Goal: Answer question/provide support: Share knowledge or assist other users

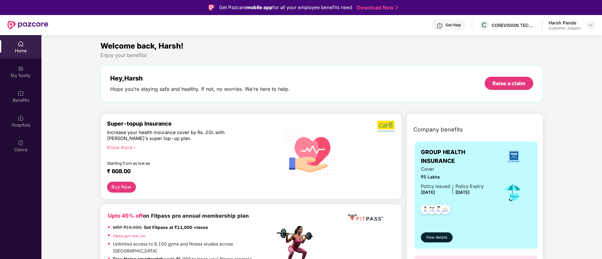
click at [590, 26] on img at bounding box center [590, 25] width 5 height 5
click at [555, 37] on div "Switch to support view" at bounding box center [561, 40] width 82 height 12
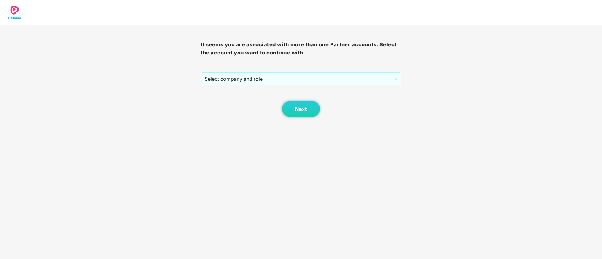
click at [302, 81] on span "Select company and role" at bounding box center [301, 79] width 192 height 12
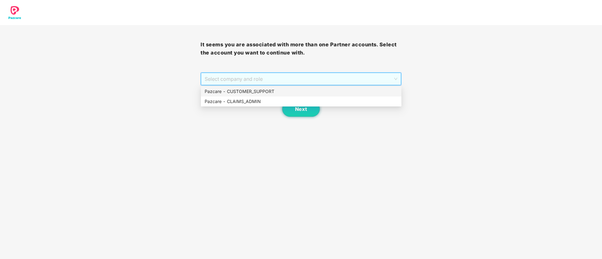
click at [256, 92] on div "Pazcare - CUSTOMER_SUPPORT" at bounding box center [301, 91] width 193 height 7
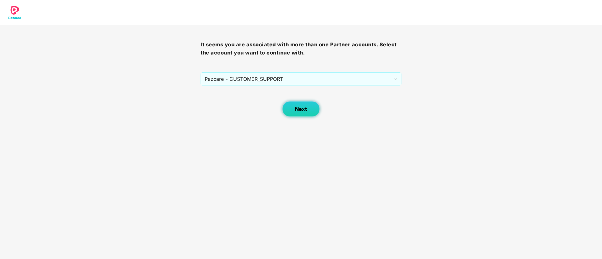
click at [295, 107] on span "Next" at bounding box center [301, 109] width 12 height 6
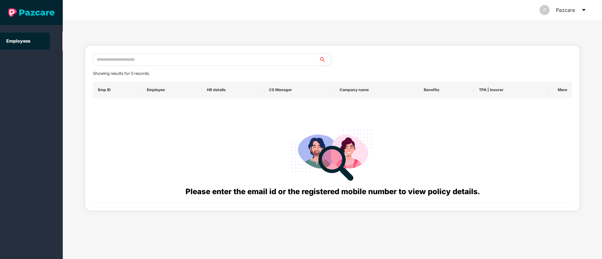
click at [127, 60] on input "text" at bounding box center [206, 59] width 226 height 13
paste input "**********"
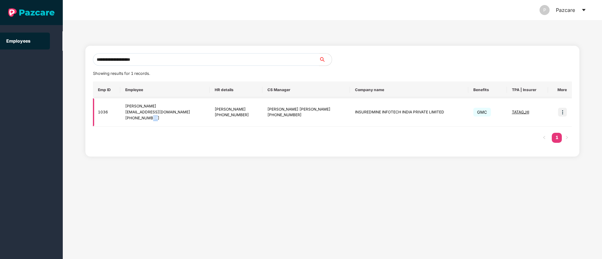
drag, startPoint x: 170, startPoint y: 116, endPoint x: 156, endPoint y: 117, distance: 13.8
click at [156, 117] on div "[PHONE_NUMBER]" at bounding box center [164, 118] width 79 height 6
click at [170, 120] on div "[PHONE_NUMBER]" at bounding box center [164, 118] width 79 height 6
drag, startPoint x: 170, startPoint y: 120, endPoint x: 128, endPoint y: 107, distance: 43.8
click at [128, 107] on div "[PERSON_NAME] [PERSON_NAME][EMAIL_ADDRESS][DOMAIN_NAME] [PHONE_NUMBER]" at bounding box center [164, 113] width 79 height 18
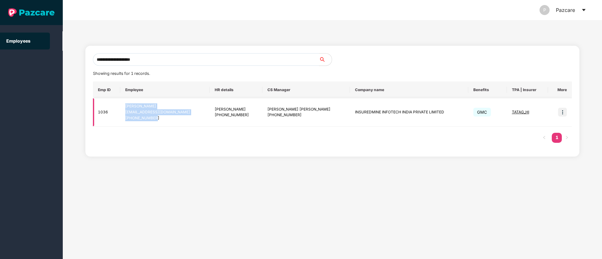
copy div "[PERSON_NAME] [PERSON_NAME][EMAIL_ADDRESS][DOMAIN_NAME] [PHONE_NUMBER]"
drag, startPoint x: 326, startPoint y: 112, endPoint x: 423, endPoint y: 116, distance: 97.0
click at [423, 116] on td "INSUREDMINE INFOTECH INDIA PRIVATE LIMITED" at bounding box center [409, 113] width 118 height 28
copy td "INSUREDMINE INFOTECH INDIA PRIVATE LIMITED"
click at [149, 62] on input "**********" at bounding box center [206, 59] width 226 height 13
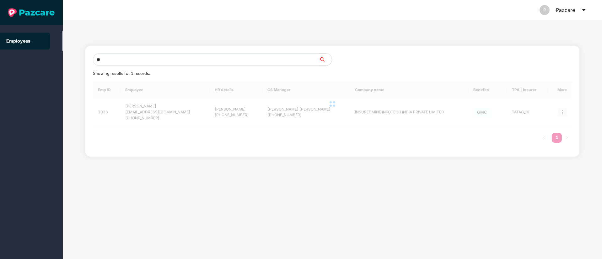
type input "*"
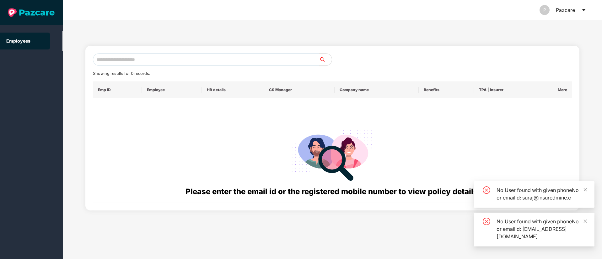
paste input "**********"
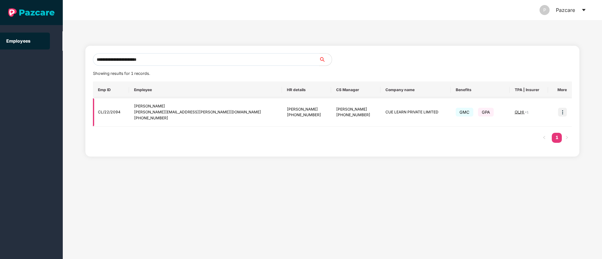
type input "**********"
click at [563, 112] on img at bounding box center [562, 112] width 9 height 9
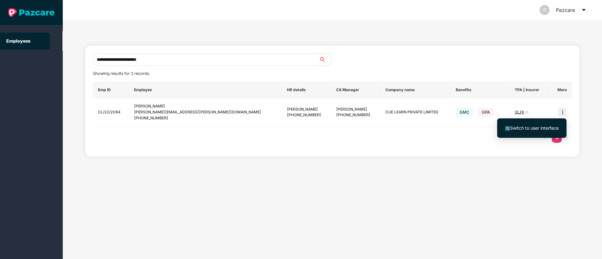
click at [536, 127] on span "Switch to user interface" at bounding box center [534, 127] width 49 height 5
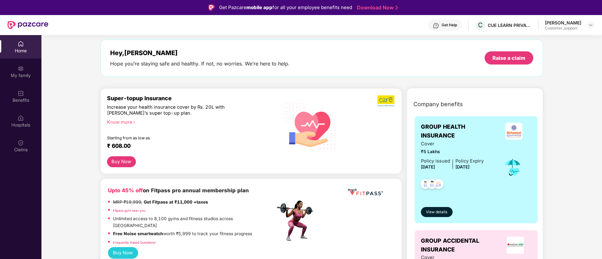
scroll to position [28, 0]
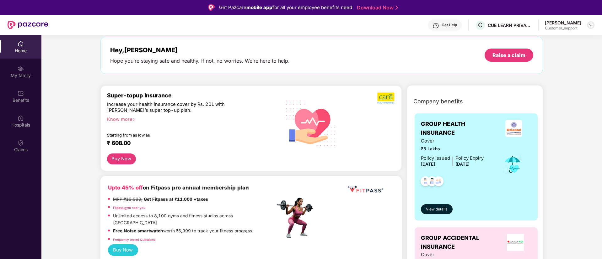
click at [590, 27] on img at bounding box center [590, 25] width 5 height 5
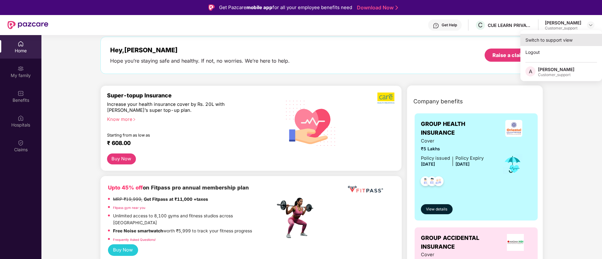
click at [561, 36] on div "Switch to support view" at bounding box center [561, 40] width 82 height 12
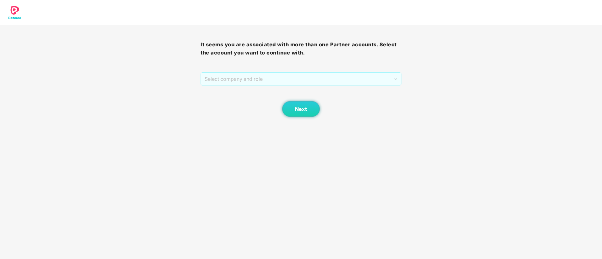
click at [323, 79] on span "Select company and role" at bounding box center [301, 79] width 192 height 12
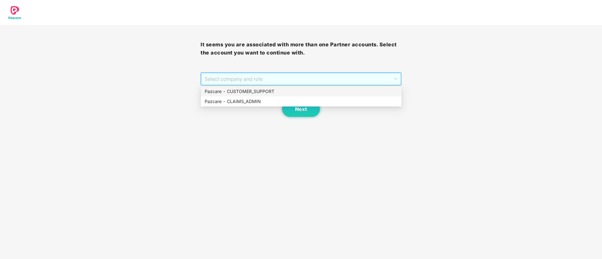
click at [275, 90] on div "Pazcare - CUSTOMER_SUPPORT" at bounding box center [301, 91] width 193 height 7
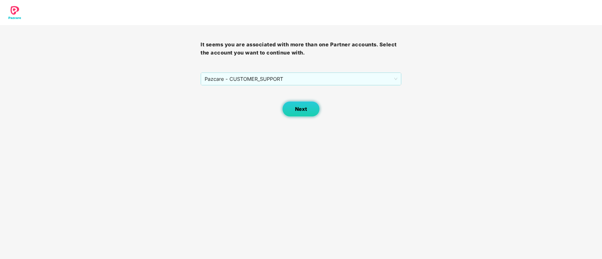
click at [310, 111] on button "Next" at bounding box center [301, 109] width 38 height 16
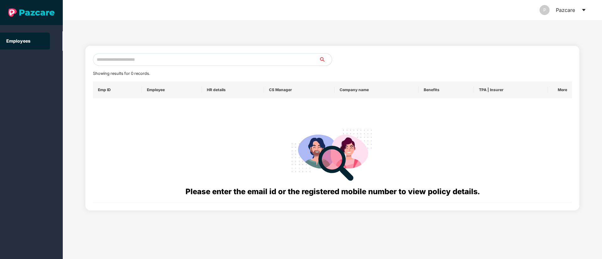
click at [106, 58] on input "text" at bounding box center [206, 59] width 226 height 13
paste input "**********"
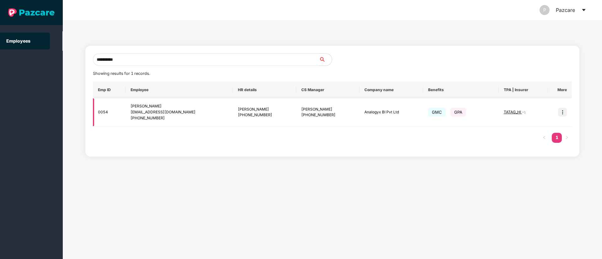
type input "**********"
click at [562, 112] on img at bounding box center [562, 112] width 9 height 9
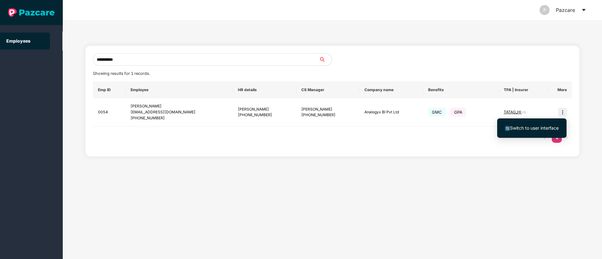
click at [532, 126] on span "Switch to user interface" at bounding box center [534, 127] width 49 height 5
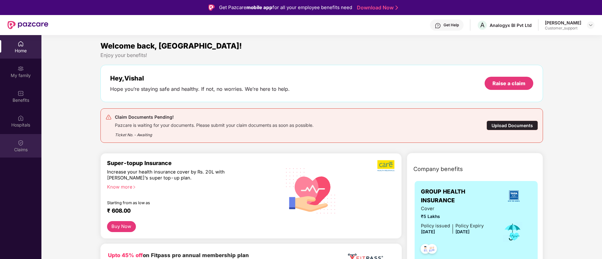
click at [16, 148] on div "Claims" at bounding box center [20, 150] width 41 height 6
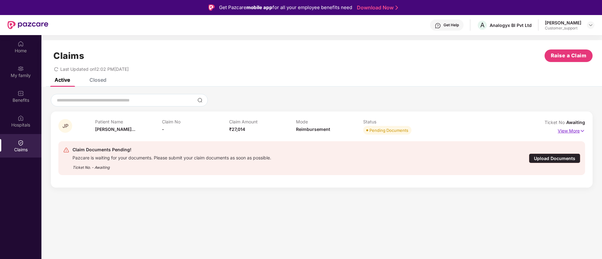
click at [582, 131] on img at bounding box center [581, 131] width 5 height 7
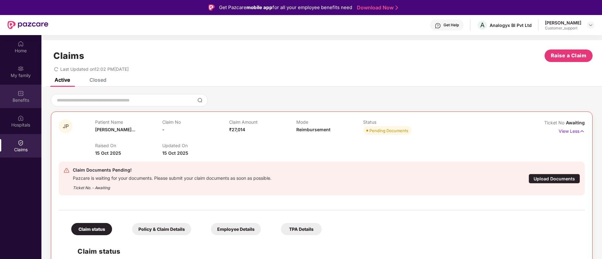
click at [21, 94] on img at bounding box center [21, 93] width 6 height 6
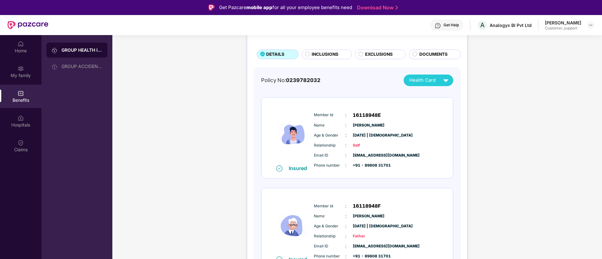
scroll to position [0, 0]
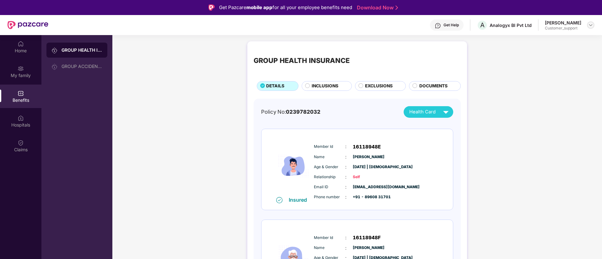
click at [589, 25] on img at bounding box center [590, 25] width 5 height 5
click at [562, 38] on div "Switch to support view" at bounding box center [561, 40] width 82 height 12
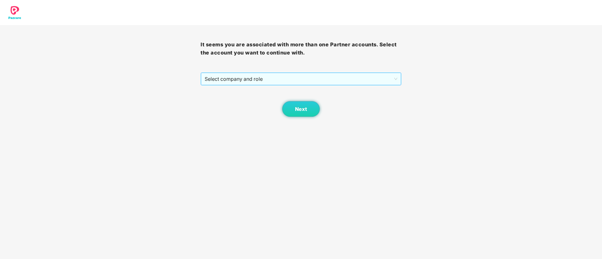
click at [298, 78] on span "Select company and role" at bounding box center [301, 79] width 192 height 12
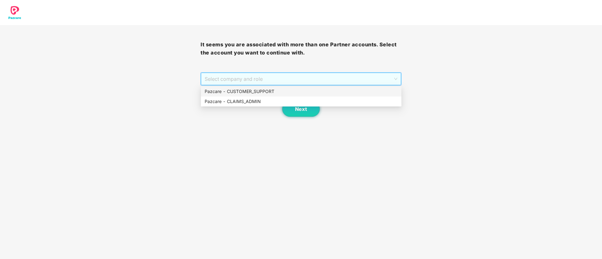
click at [270, 90] on div "Pazcare - CUSTOMER_SUPPORT" at bounding box center [301, 91] width 193 height 7
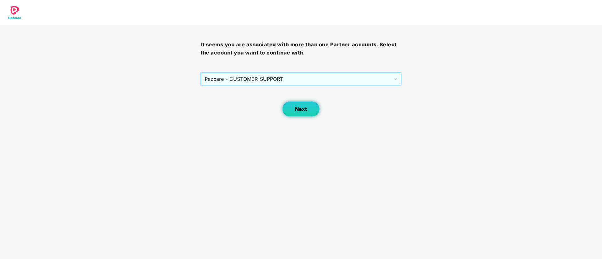
click at [304, 109] on span "Next" at bounding box center [301, 109] width 12 height 6
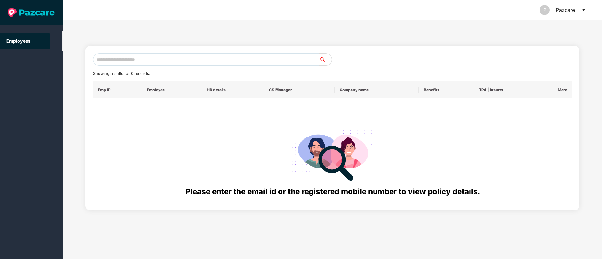
click at [112, 63] on input "text" at bounding box center [206, 59] width 226 height 13
paste input "**********"
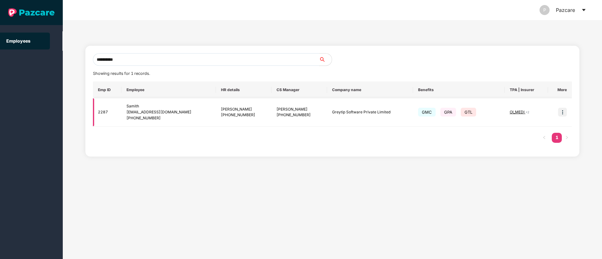
type input "**********"
click at [561, 113] on img at bounding box center [562, 112] width 9 height 9
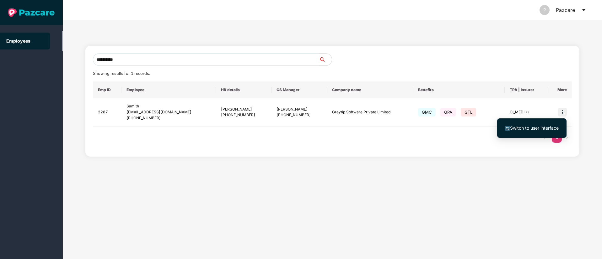
click at [550, 127] on span "Switch to user interface" at bounding box center [534, 127] width 49 height 5
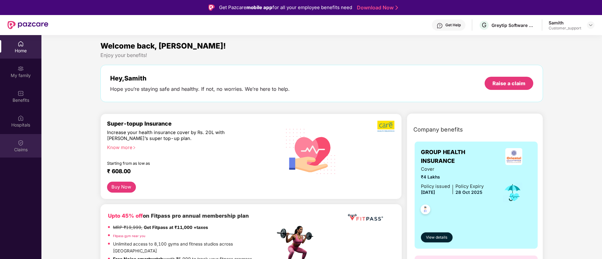
click at [22, 145] on img at bounding box center [21, 143] width 6 height 6
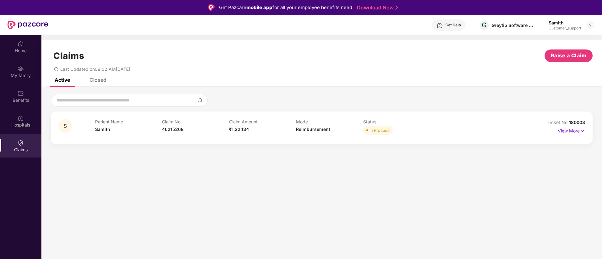
click at [583, 131] on img at bounding box center [581, 131] width 5 height 7
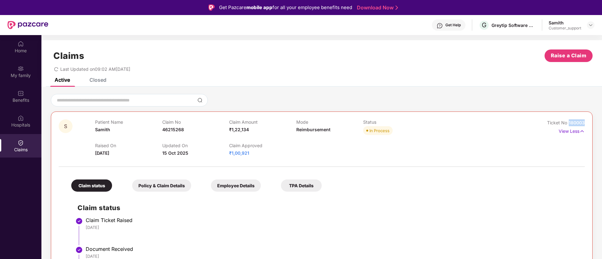
drag, startPoint x: 584, startPoint y: 122, endPoint x: 567, endPoint y: 124, distance: 17.0
copy span "180003"
click at [588, 25] on img at bounding box center [590, 25] width 5 height 5
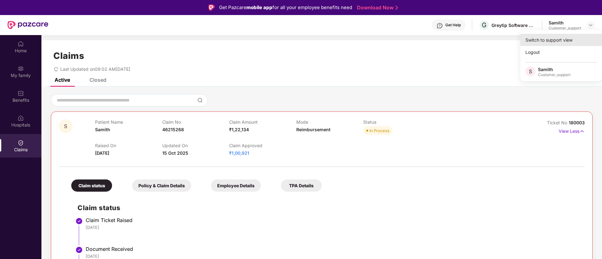
click at [565, 38] on div "Switch to support view" at bounding box center [561, 40] width 82 height 12
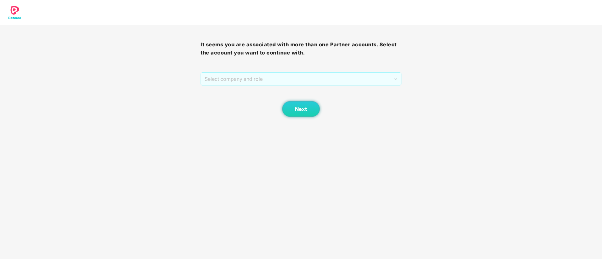
click at [286, 81] on span "Select company and role" at bounding box center [301, 79] width 192 height 12
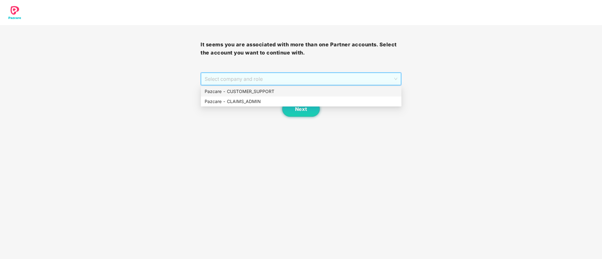
click at [269, 88] on div "Pazcare - CUSTOMER_SUPPORT" at bounding box center [301, 92] width 200 height 10
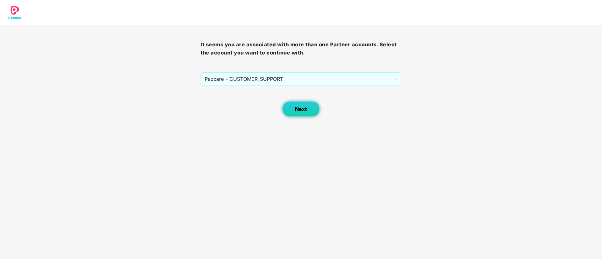
click at [297, 108] on span "Next" at bounding box center [301, 109] width 12 height 6
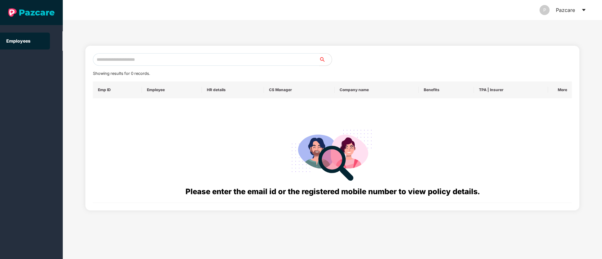
click at [119, 63] on input "text" at bounding box center [206, 59] width 226 height 13
paste input "**********"
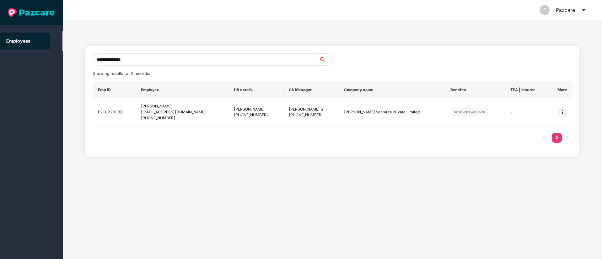
type input "**********"
